Goal: Use online tool/utility: Utilize a website feature to perform a specific function

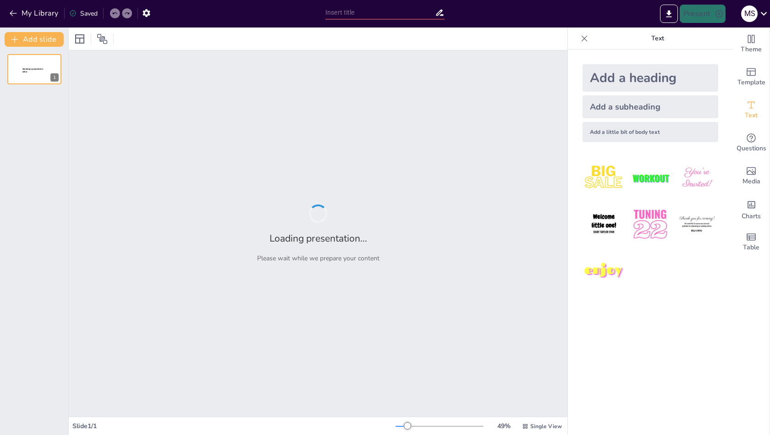
type input "Види рефератів: класифікація та особливості"
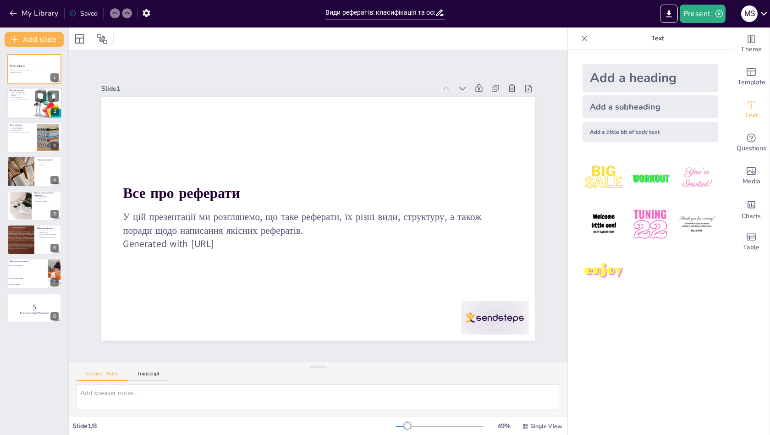
checkbox input "true"
click at [37, 103] on div at bounding box center [48, 103] width 33 height 31
type textarea "Loremip d sitametc adipiscin elitsedd, eiusmodt inc utlaboree dolor magnaaliqua…"
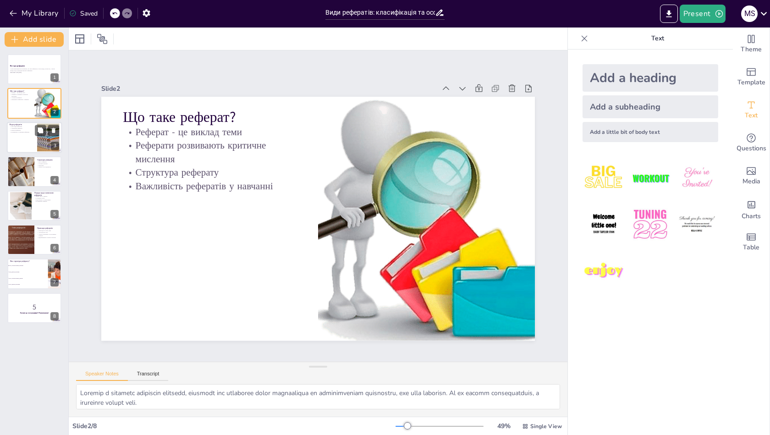
checkbox input "true"
click at [38, 136] on div at bounding box center [48, 137] width 42 height 28
type textarea "Loremi dol sitam cons adipiscin elitseddo eiusm tempori utlaboreetd magnaa eni …"
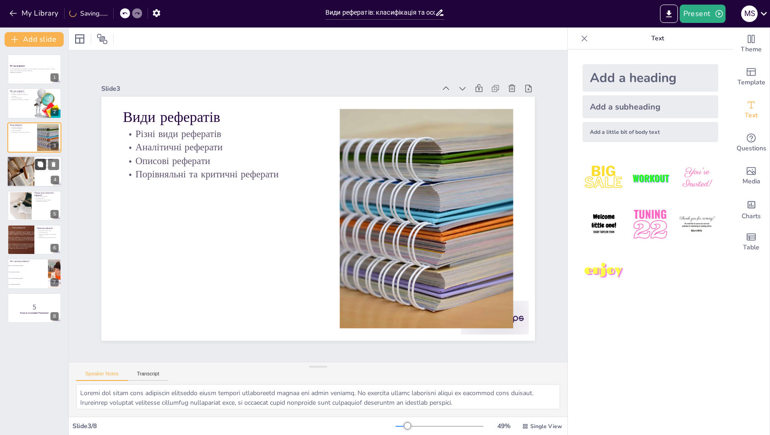
checkbox input "true"
click at [42, 162] on icon at bounding box center [40, 163] width 5 height 5
type textarea "Lorem i dolorsit ametcons adipisci, elitsedd eiu temporinc utlabo e dolor ma al…"
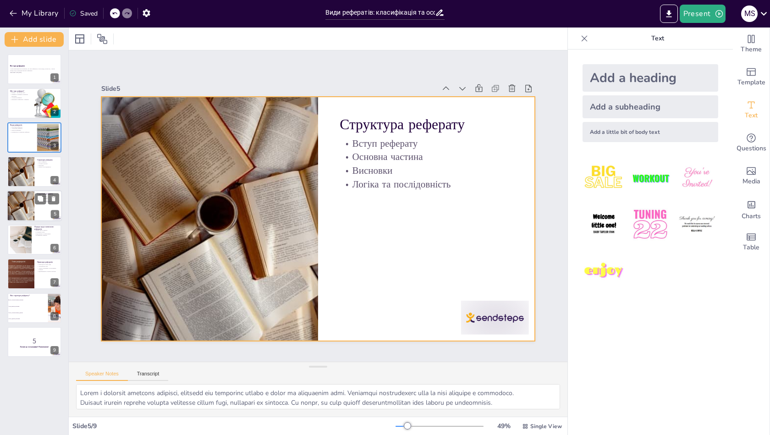
click at [36, 215] on div at bounding box center [34, 205] width 55 height 31
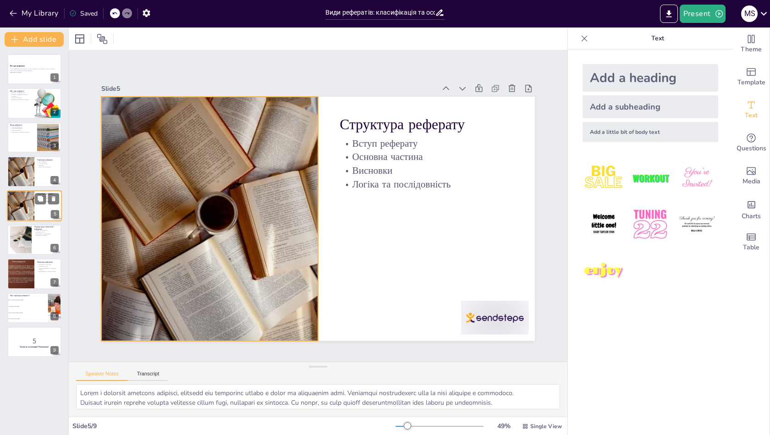
click at [30, 215] on div at bounding box center [20, 205] width 27 height 37
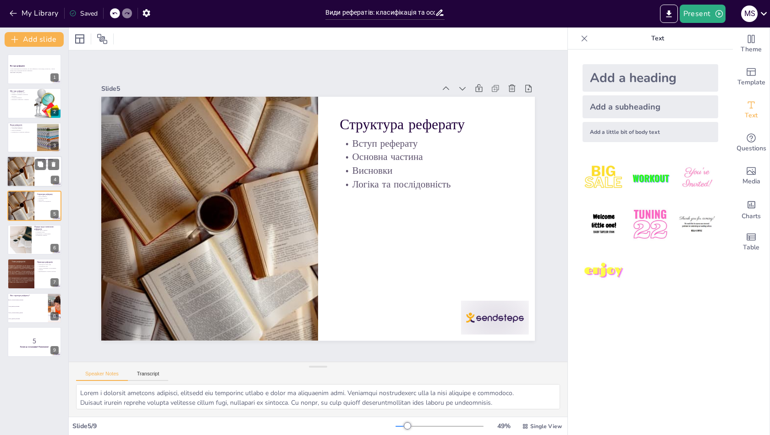
click at [31, 166] on div at bounding box center [20, 171] width 27 height 37
click at [27, 173] on div at bounding box center [20, 171] width 27 height 37
click at [37, 210] on div at bounding box center [34, 205] width 55 height 31
click at [26, 167] on div at bounding box center [20, 171] width 27 height 37
click at [30, 197] on div at bounding box center [20, 205] width 27 height 37
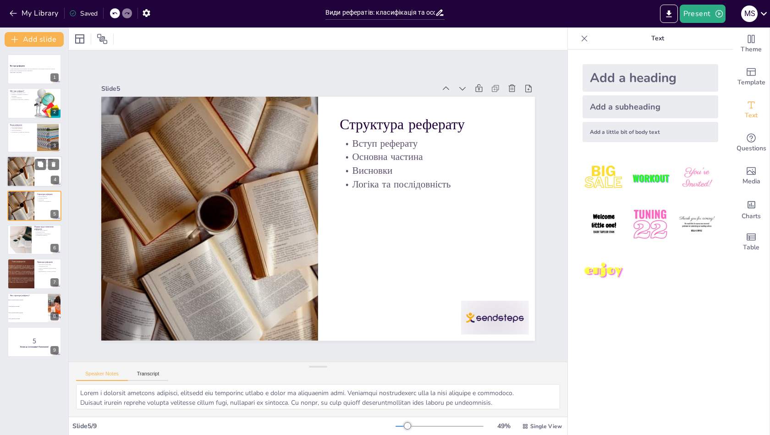
click at [26, 173] on div at bounding box center [20, 171] width 27 height 37
checkbox input "true"
click at [38, 242] on div at bounding box center [34, 239] width 55 height 31
type textarea "Lorem ipsu do sitame c adipisci elitsedd eiusmo t incididun utlabore. Et dolore…"
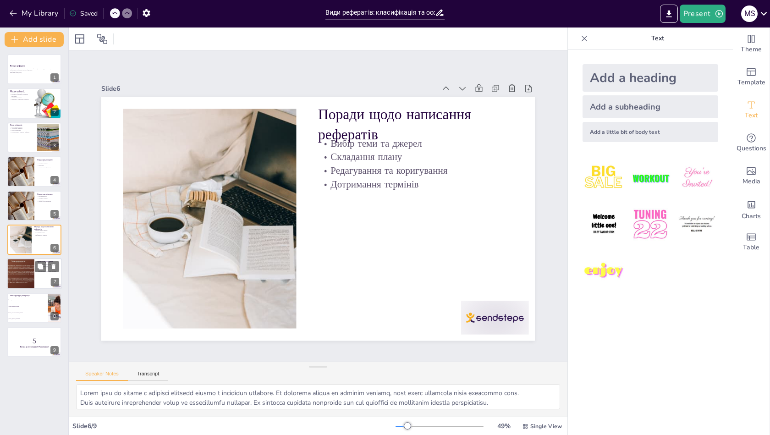
checkbox input "true"
click at [37, 276] on div at bounding box center [34, 273] width 55 height 31
type textarea "Loremip dolorsita consectet adipiscin elits doeiusmod, te incididun utlaboreetd…"
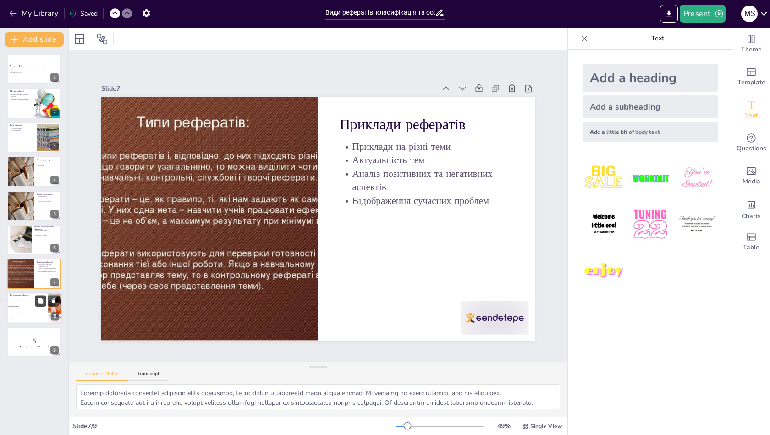
checkbox input "true"
click at [38, 304] on button at bounding box center [40, 300] width 11 height 11
type textarea "Правильна відповідь - "Вступ, основна частина, висновки" (слайд 4). Ця структур…"
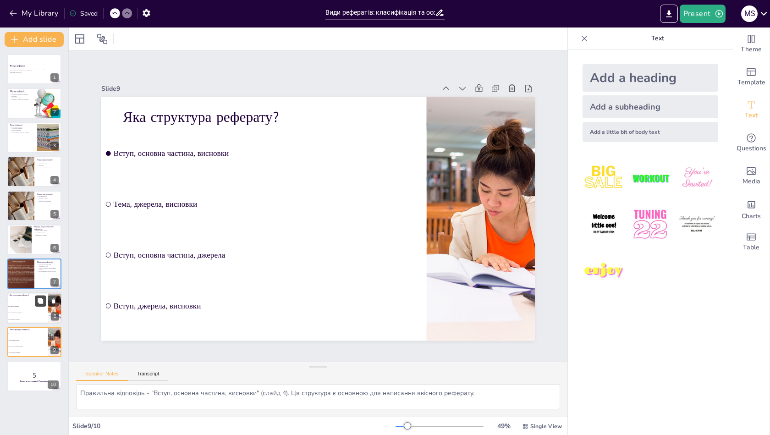
checkbox input "true"
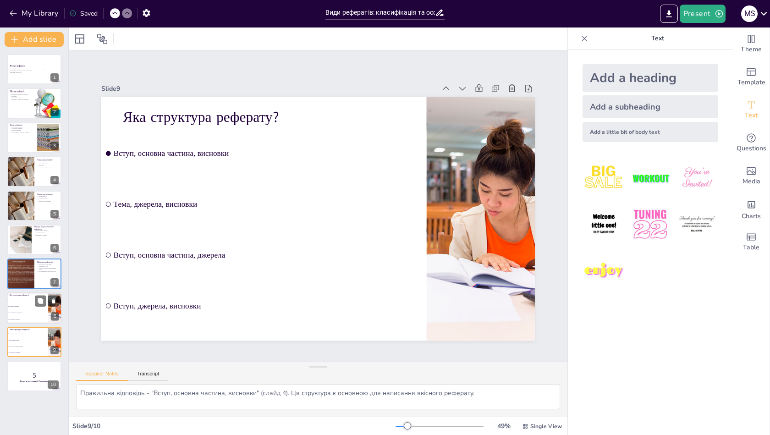
checkbox input "true"
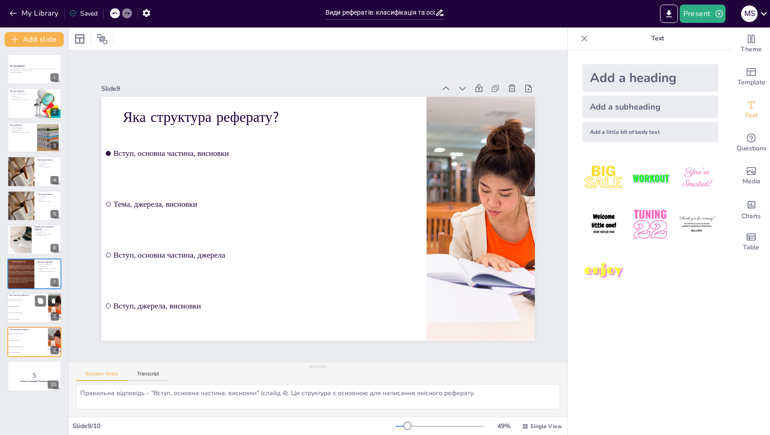
checkbox input "true"
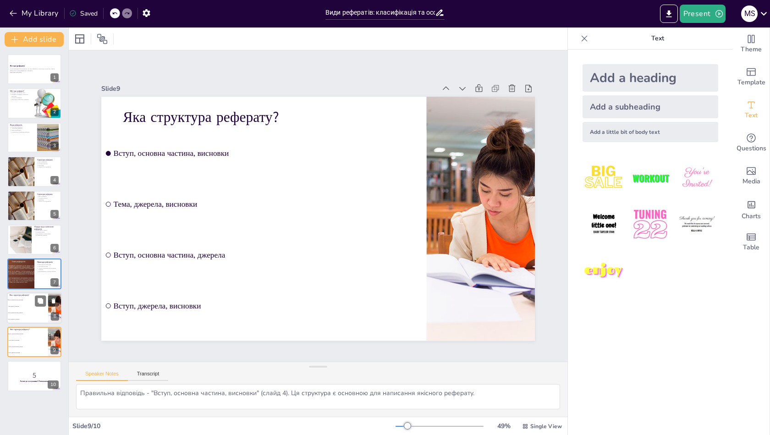
checkbox input "true"
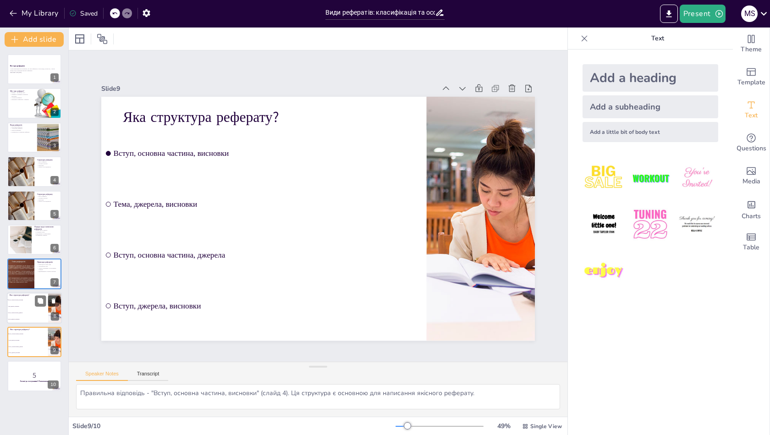
checkbox input "true"
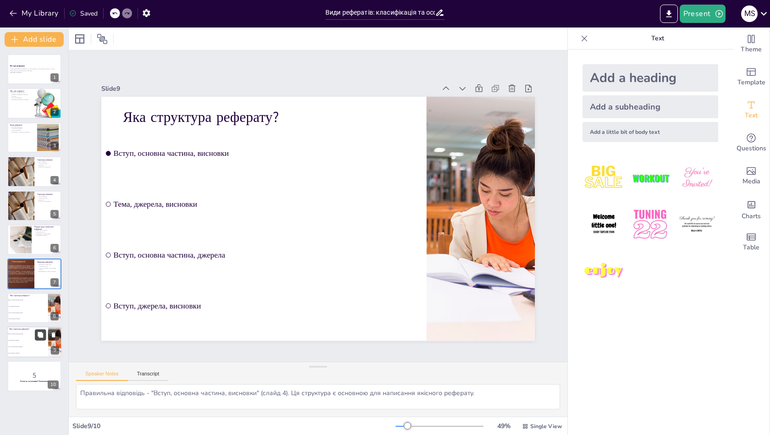
checkbox input "true"
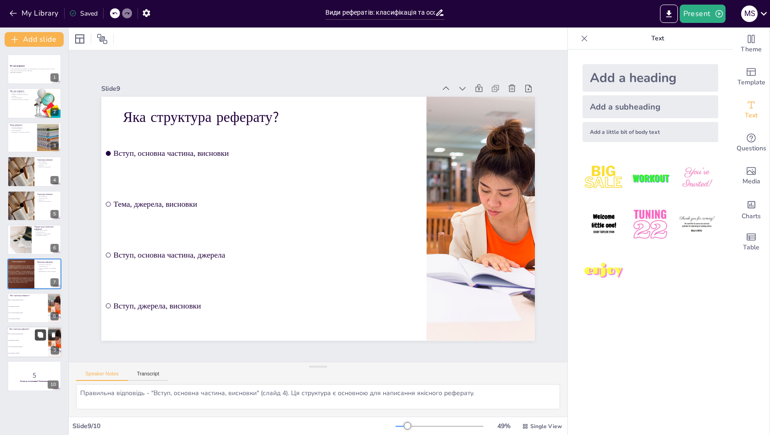
checkbox input "true"
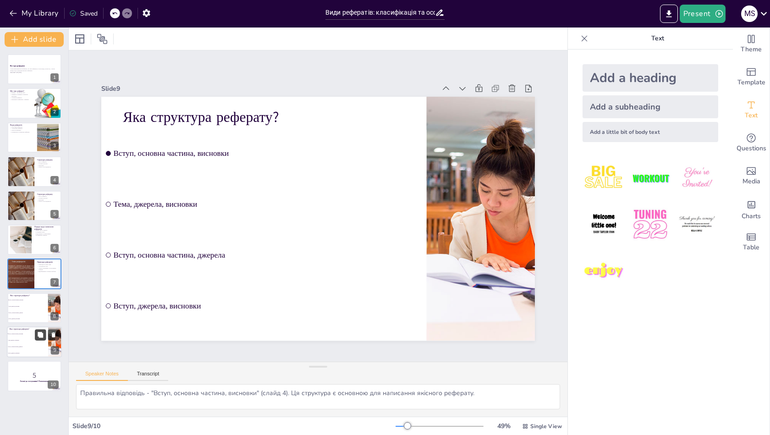
checkbox input "true"
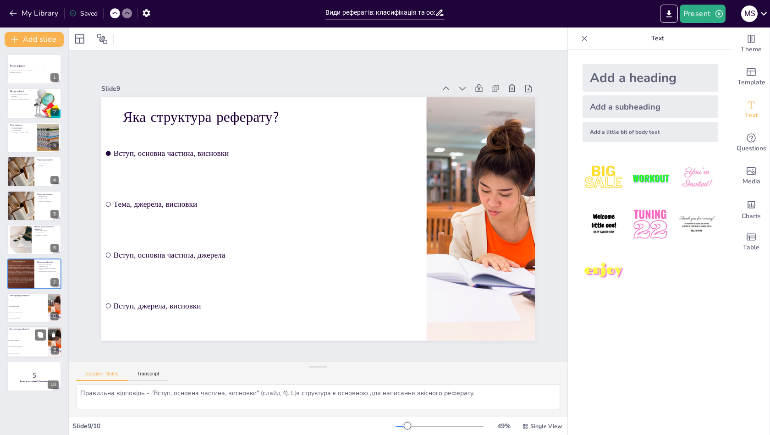
checkbox input "true"
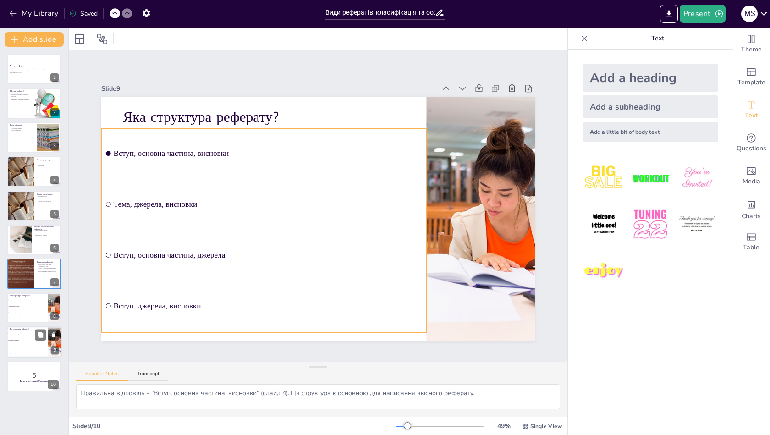
checkbox input "true"
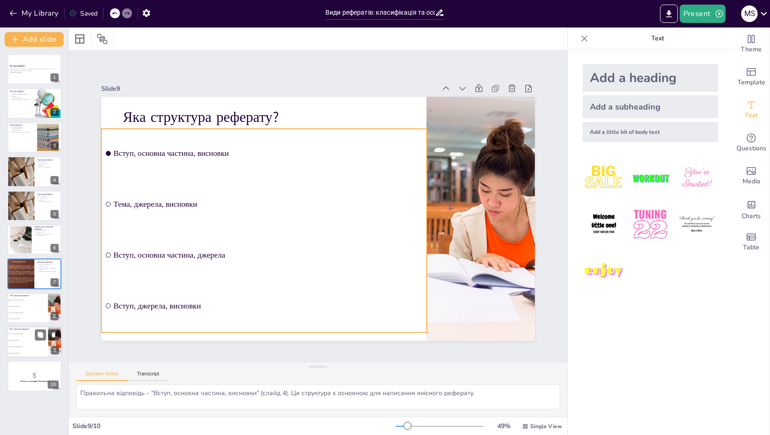
checkbox input "true"
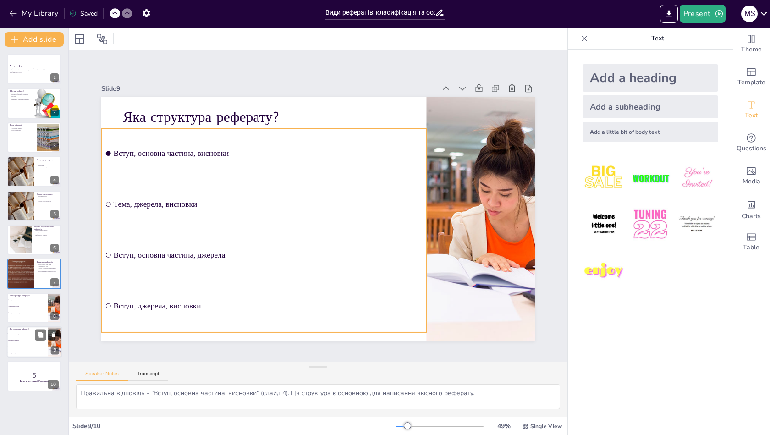
checkbox input "true"
click at [29, 350] on li "Вступ, джерела, висновки" at bounding box center [27, 353] width 41 height 6
checkbox input "true"
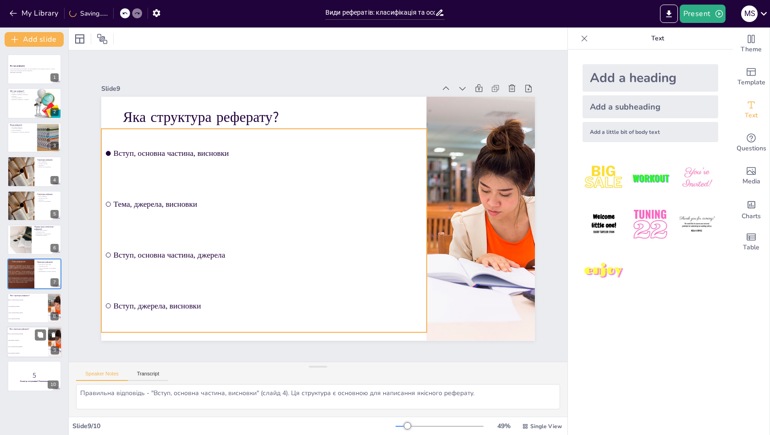
checkbox input "true"
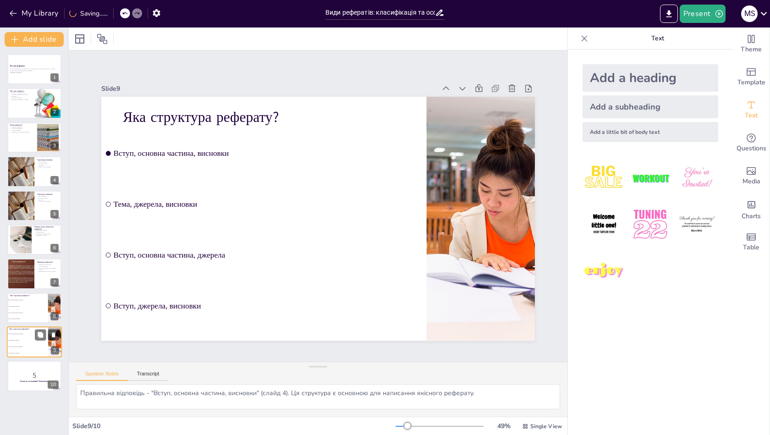
checkbox input "true"
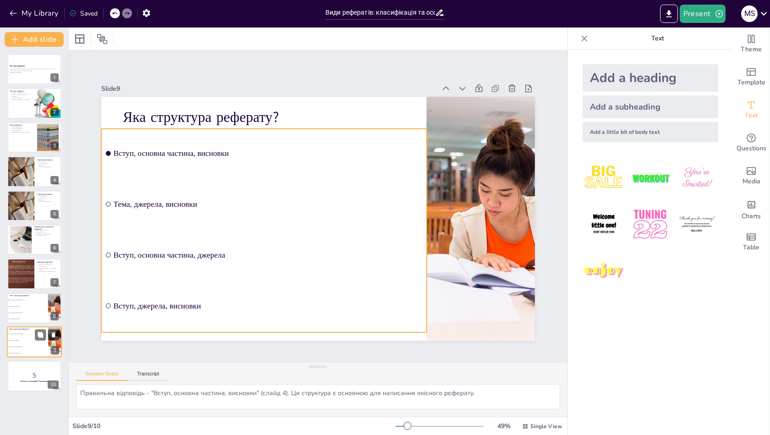
checkbox input "true"
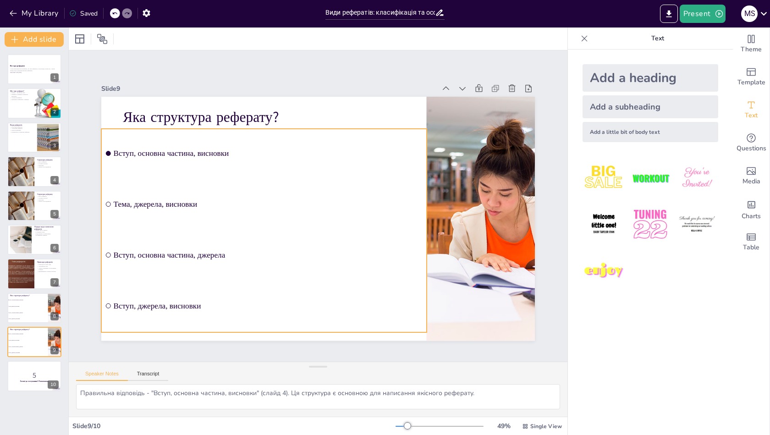
checkbox input "true"
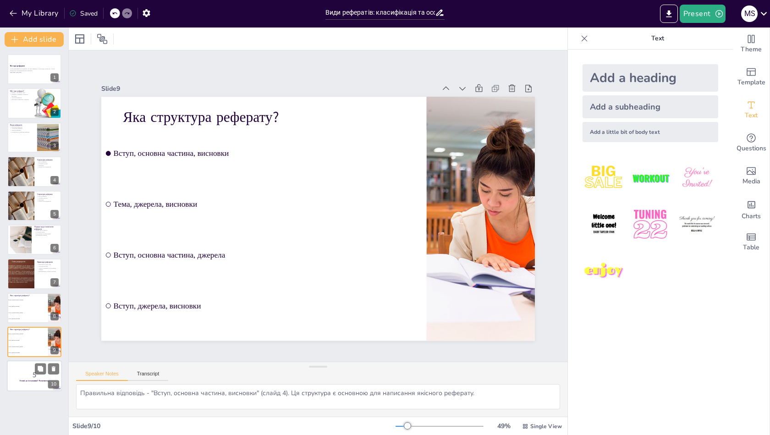
checkbox input "true"
click at [32, 371] on p "5" at bounding box center [34, 375] width 49 height 10
checkbox input "true"
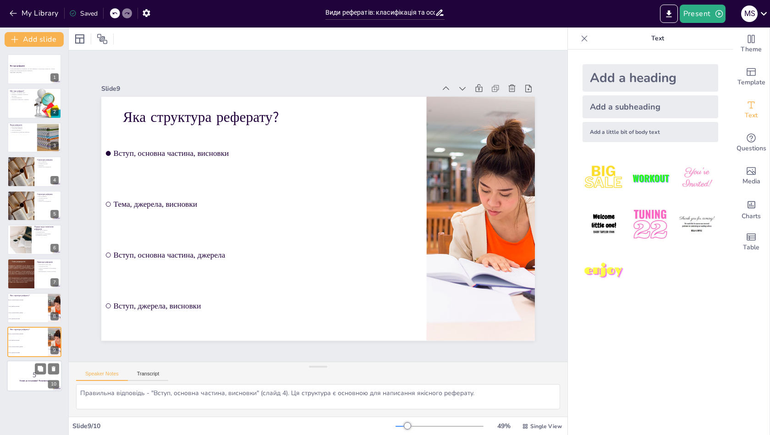
checkbox input "true"
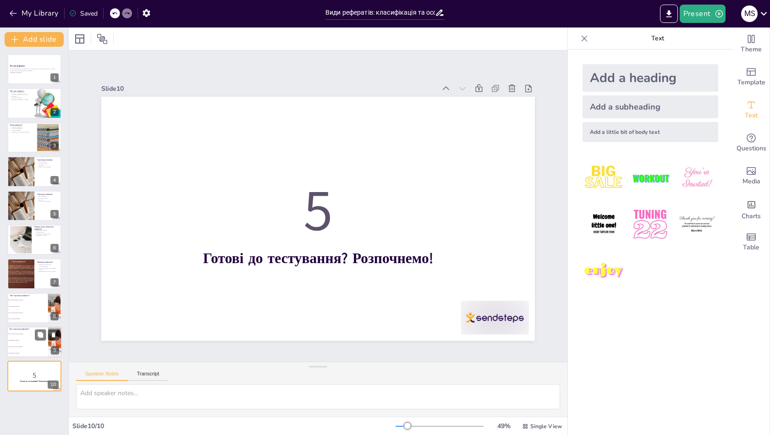
checkbox input "true"
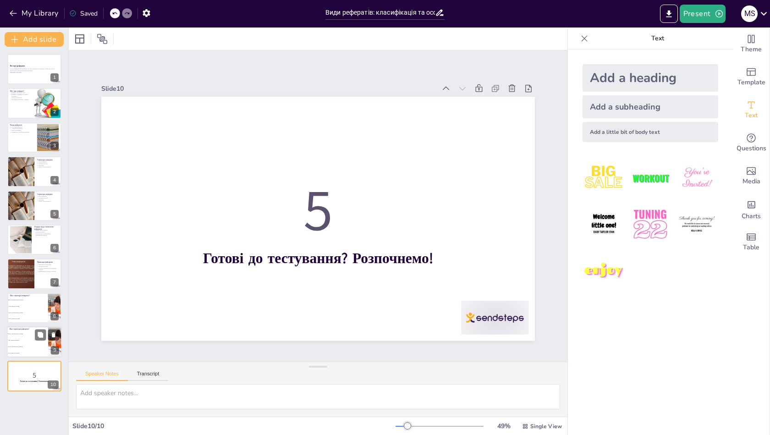
checkbox input "true"
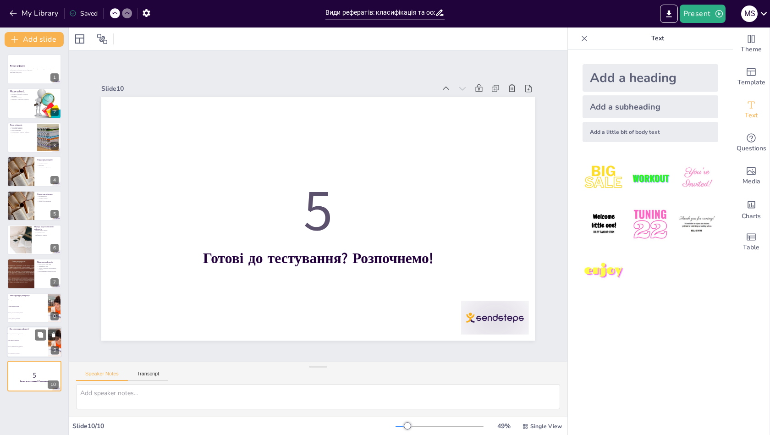
checkbox input "true"
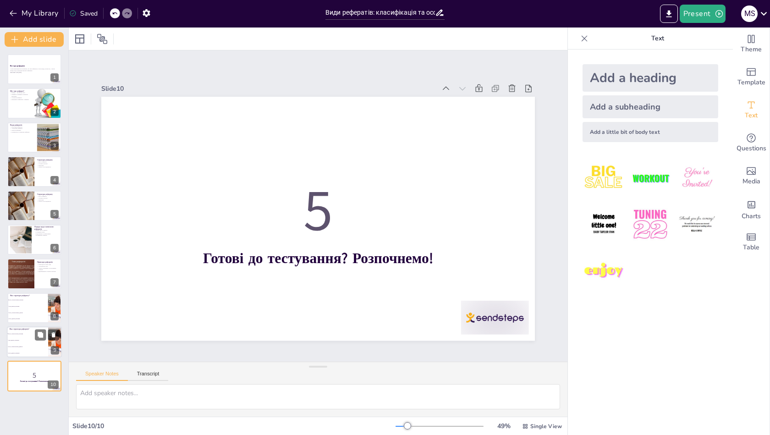
checkbox input "true"
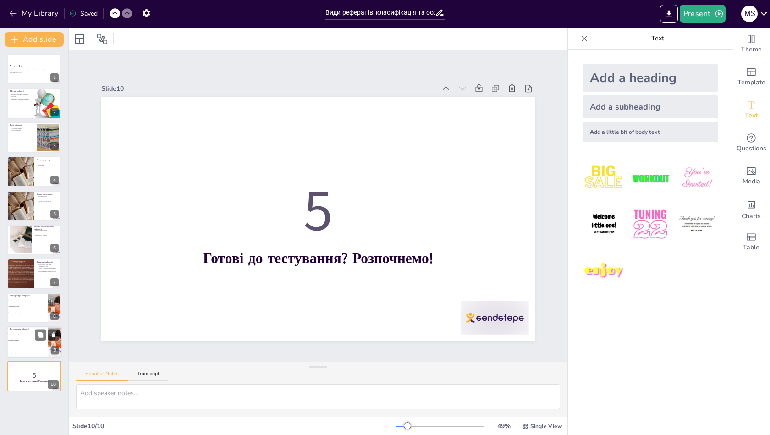
checkbox input "true"
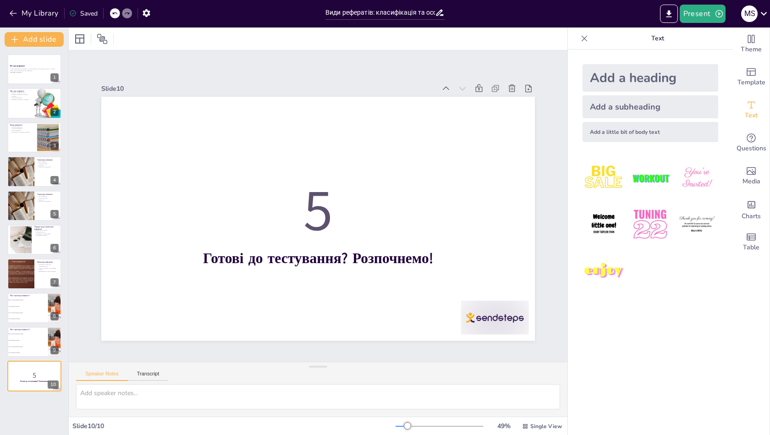
checkbox input "true"
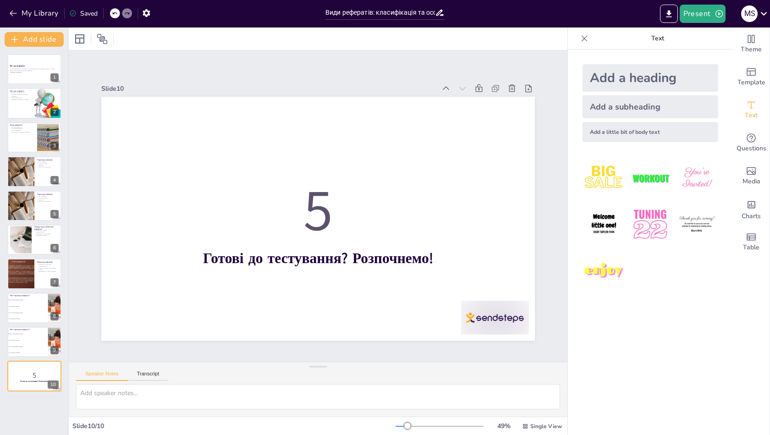
checkbox input "true"
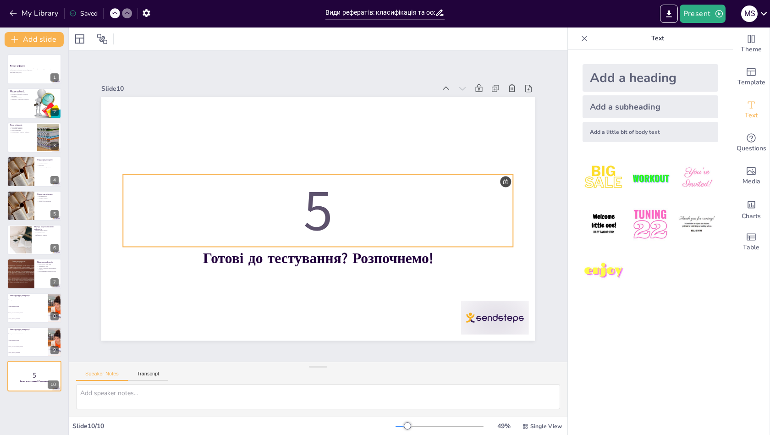
checkbox input "true"
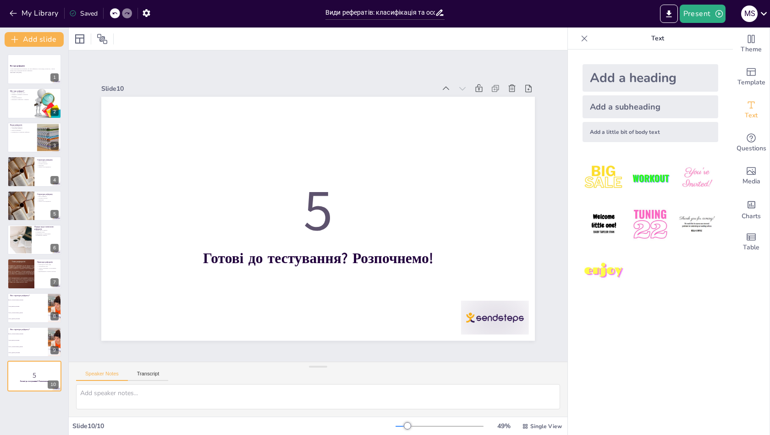
checkbox input "true"
